Goal: Check status: Check status

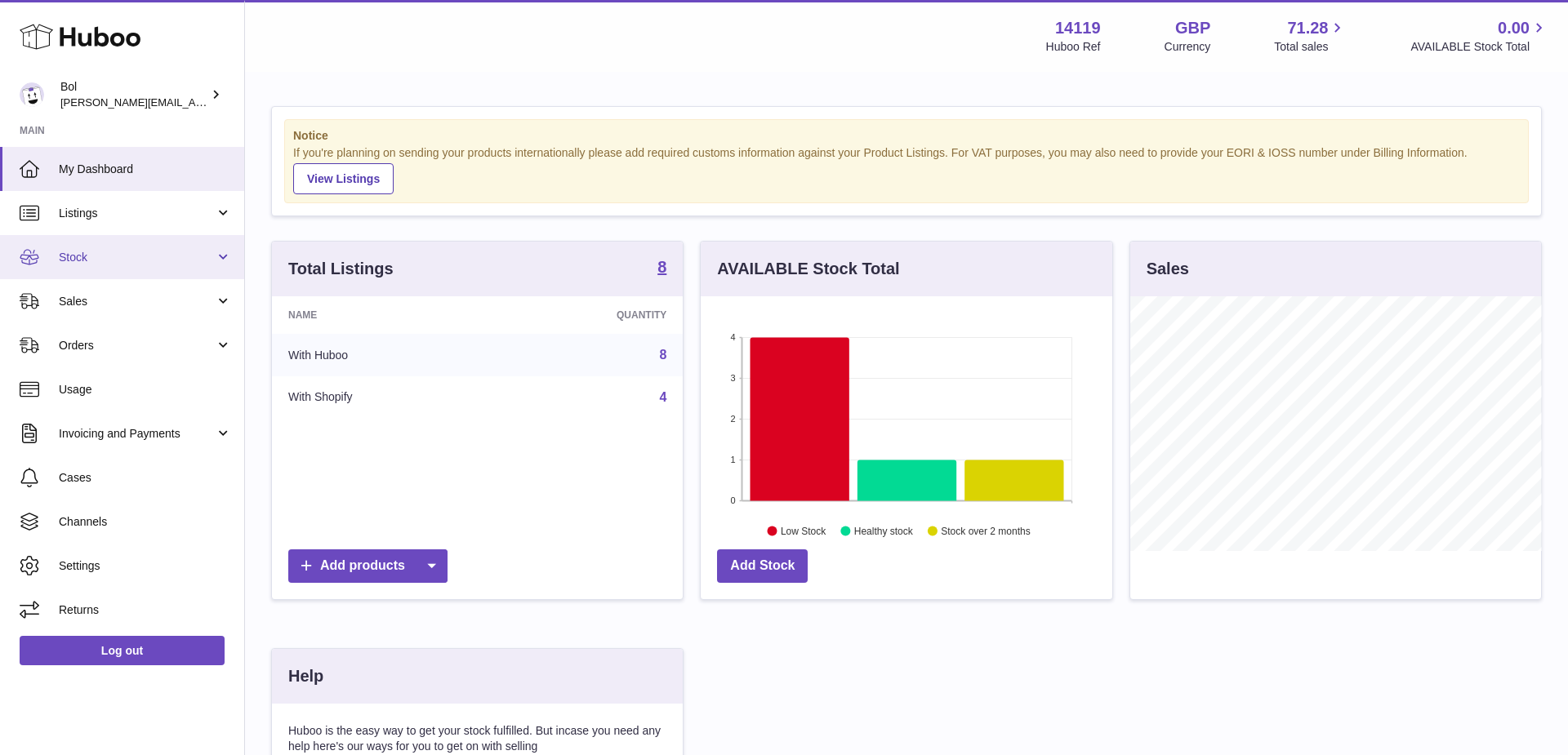
click at [196, 268] on link "Stock" at bounding box center [122, 257] width 244 height 44
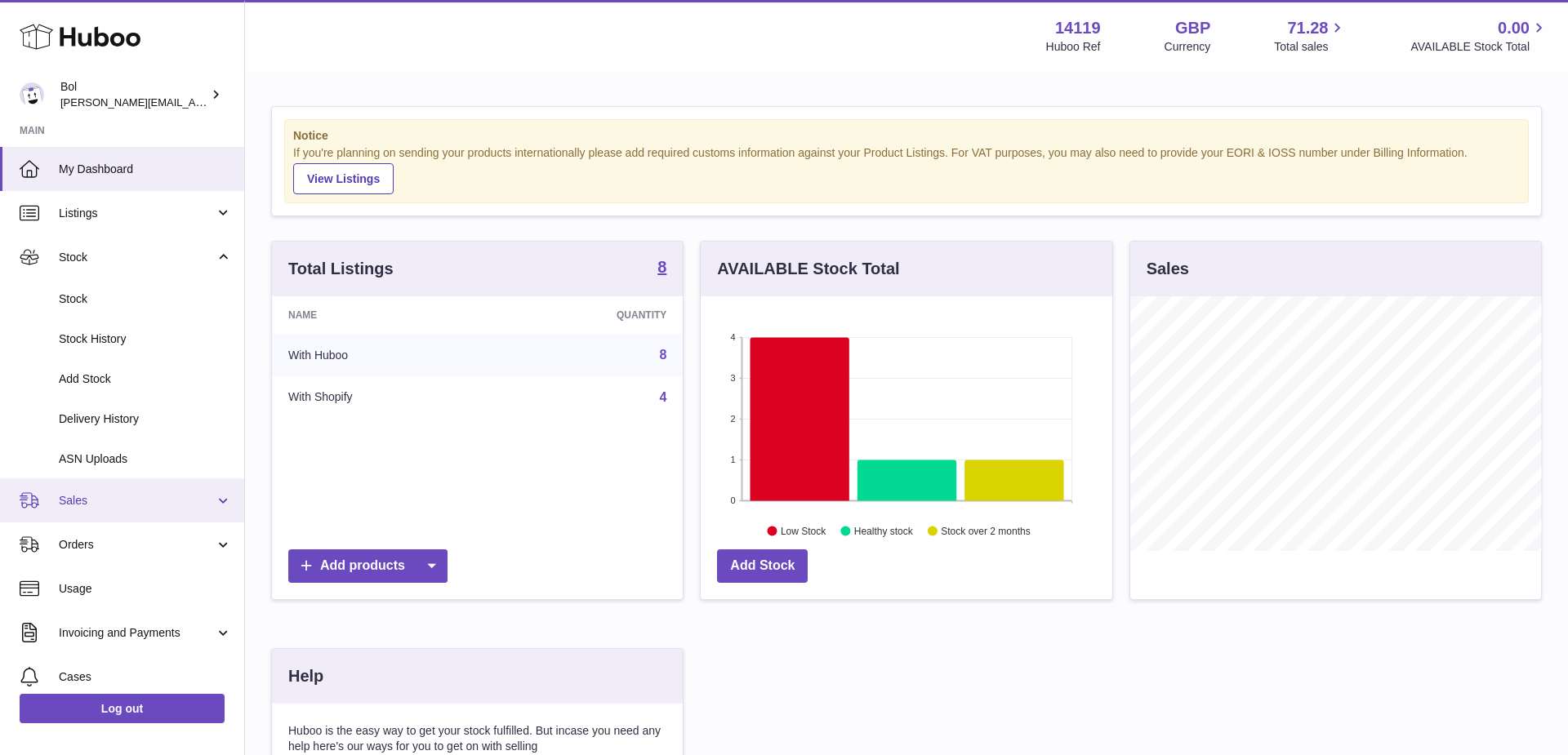
click at [126, 483] on link "Sales" at bounding box center [122, 500] width 244 height 44
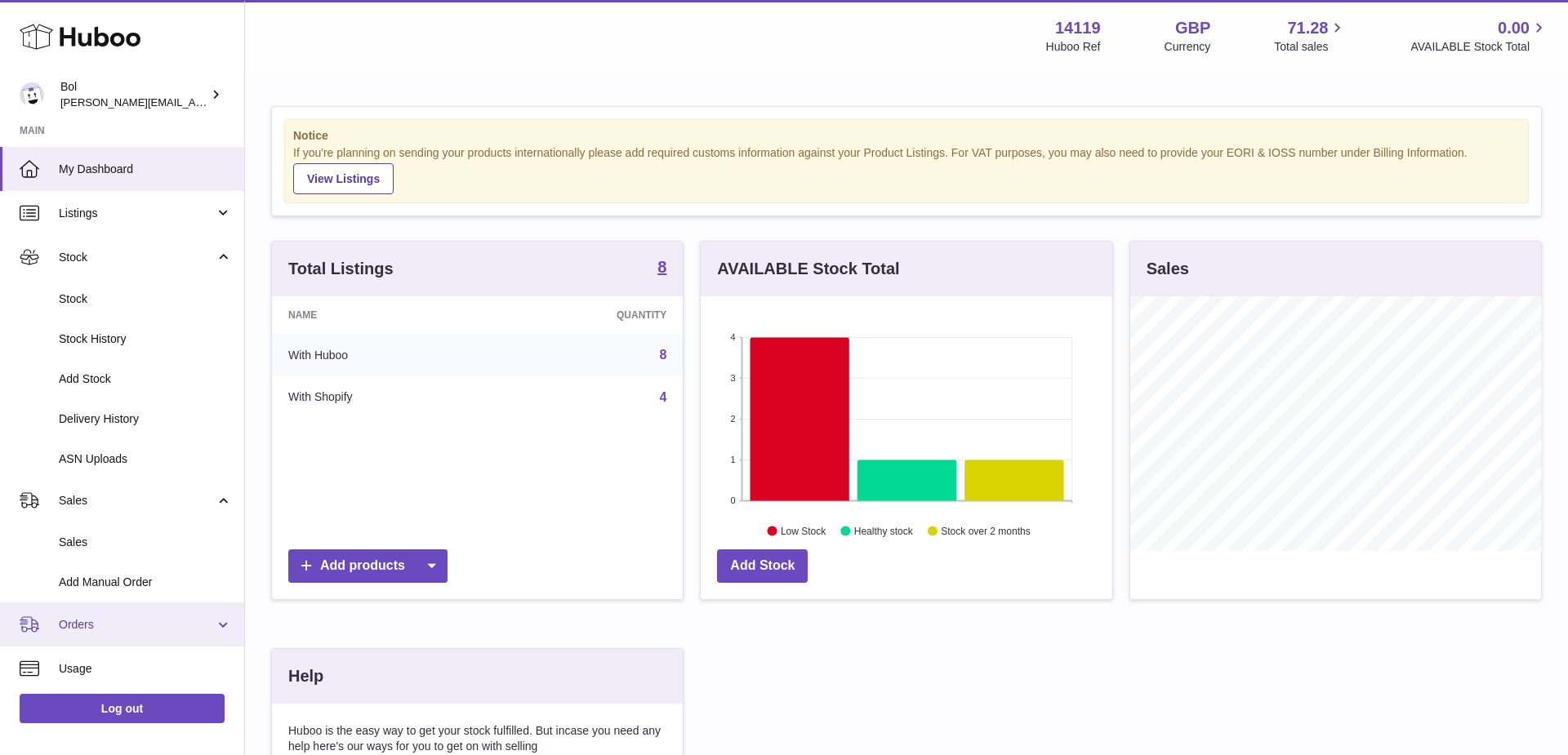
click at [93, 622] on span "Orders" at bounding box center [137, 625] width 156 height 15
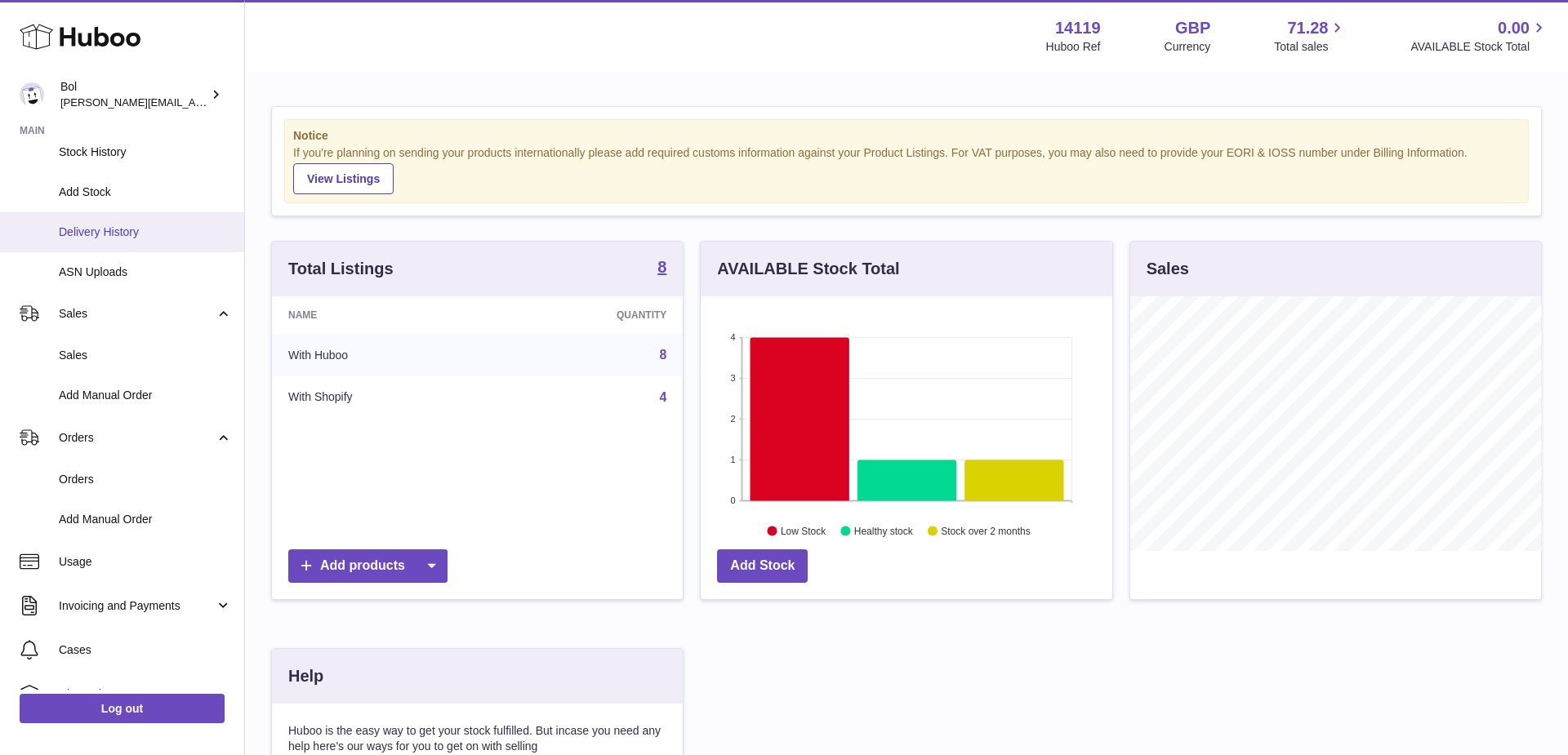
scroll to position [212, 0]
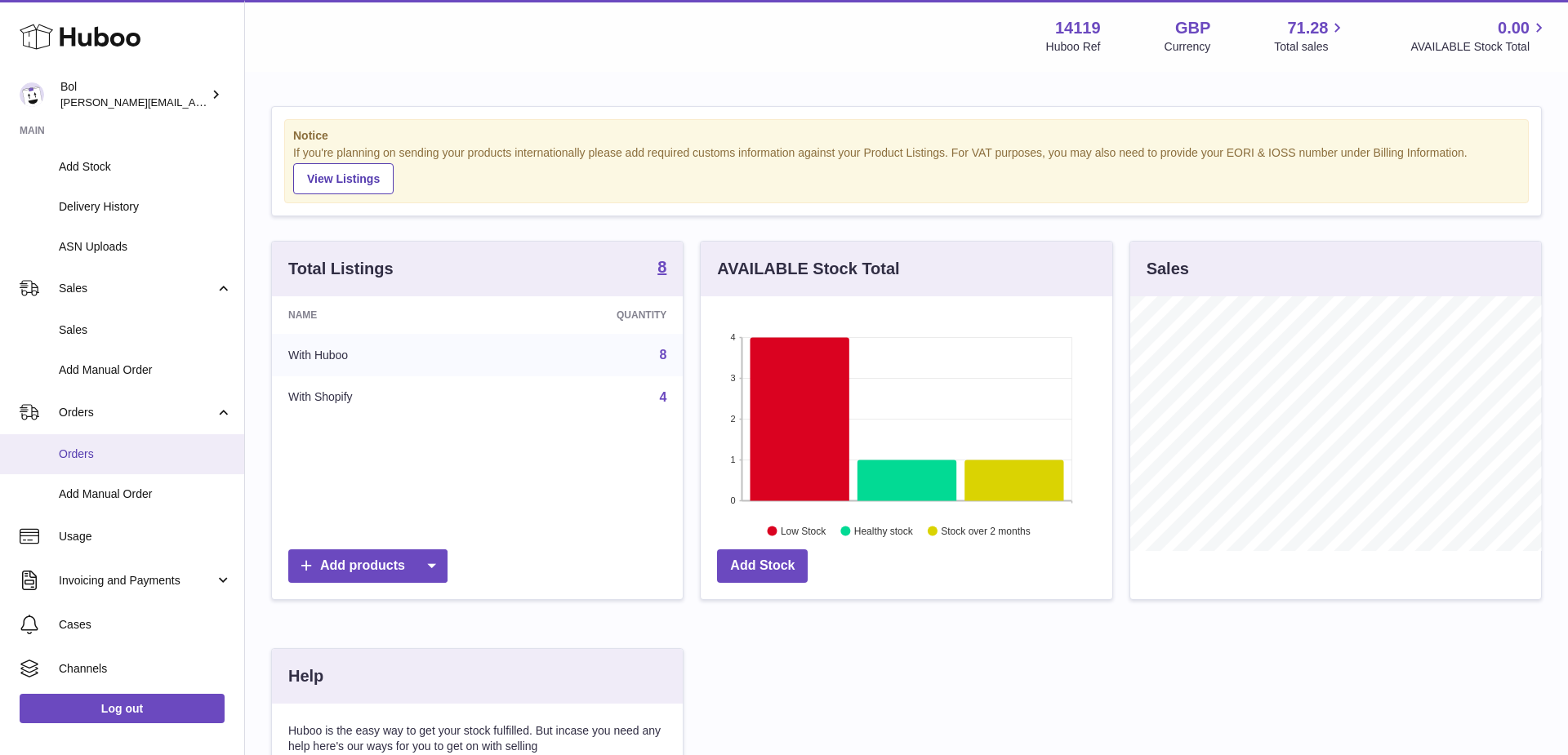
click at [73, 457] on span "Orders" at bounding box center [146, 454] width 173 height 15
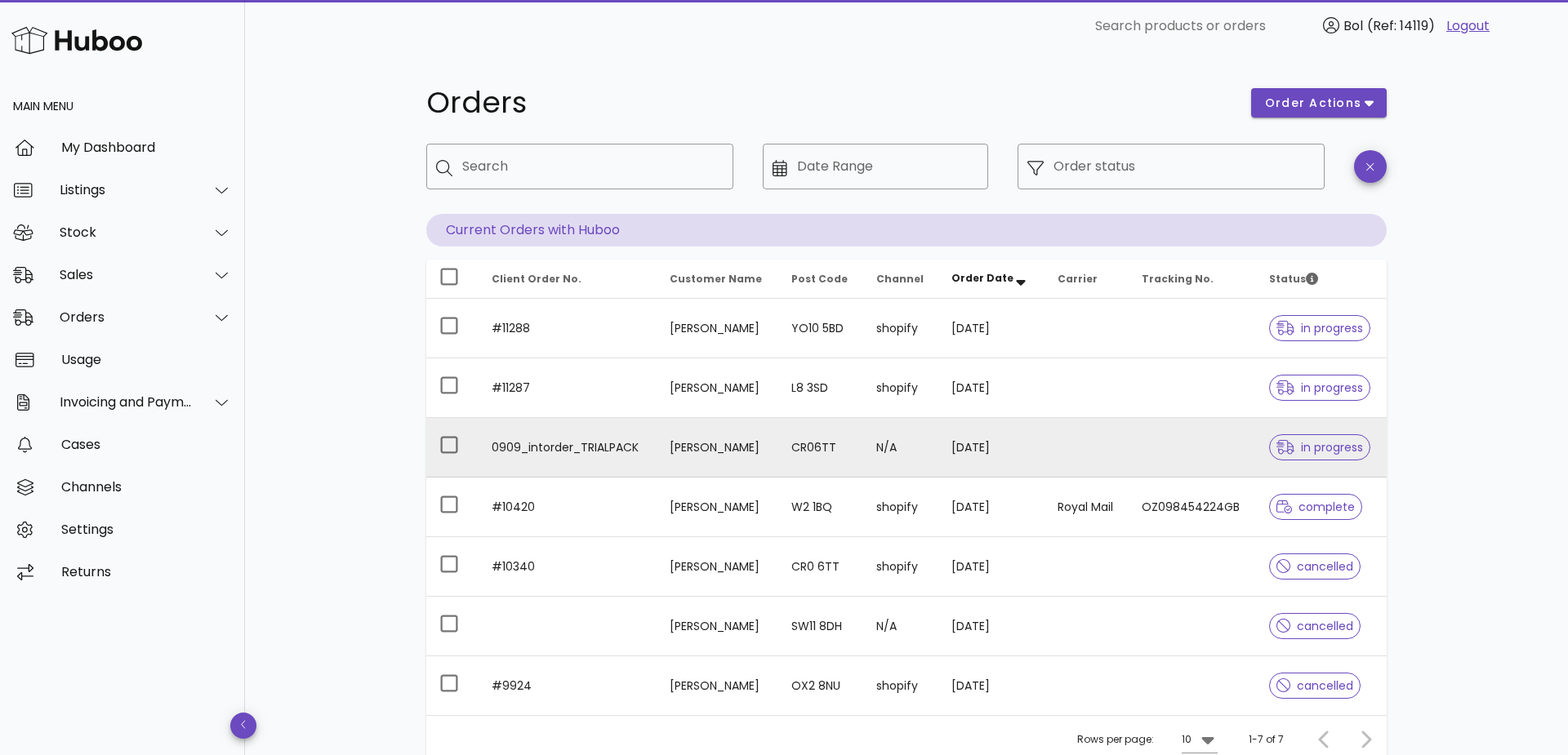
click at [552, 456] on td "0909_intorder_TRIALPACK" at bounding box center [567, 447] width 178 height 59
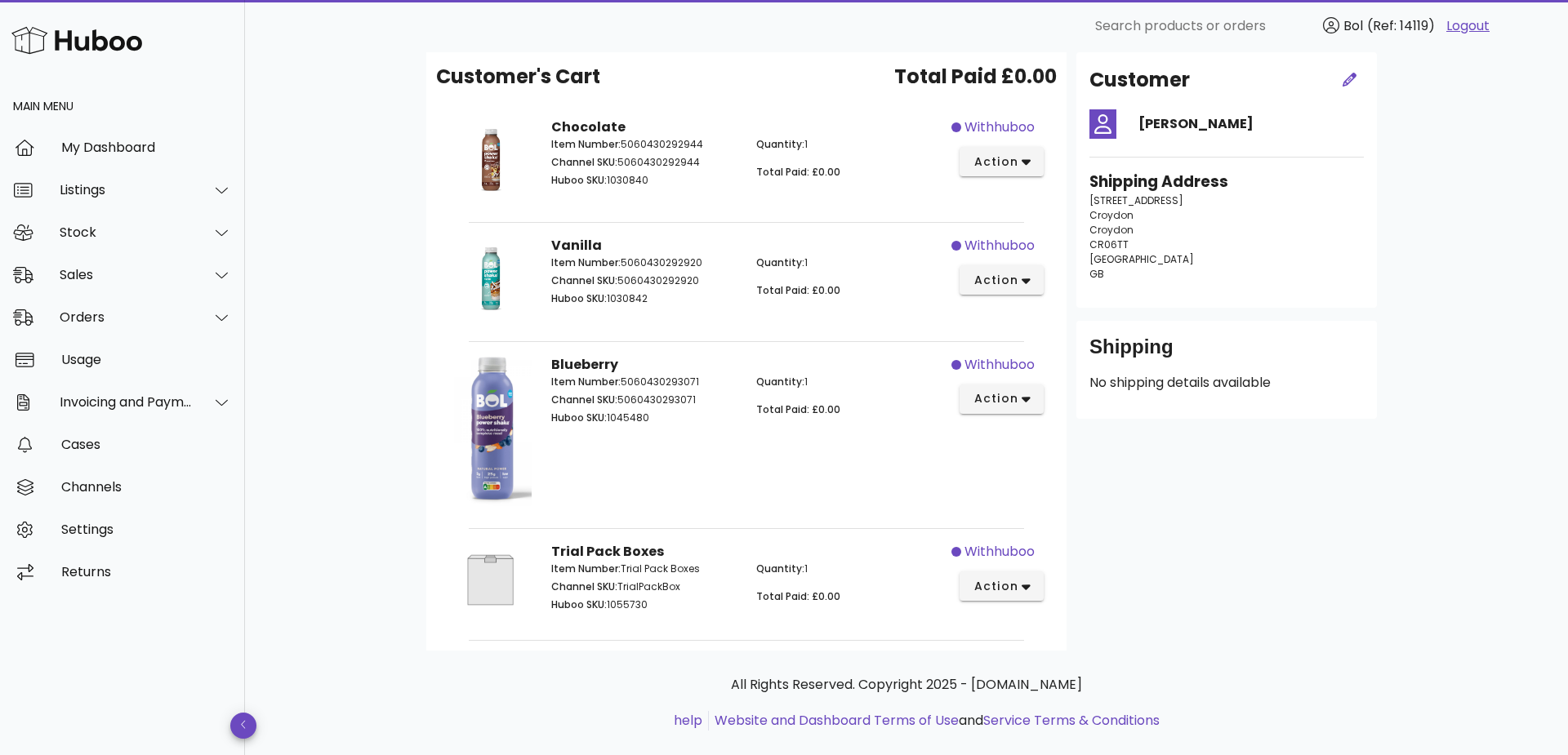
scroll to position [100, 0]
